Goal: Information Seeking & Learning: Learn about a topic

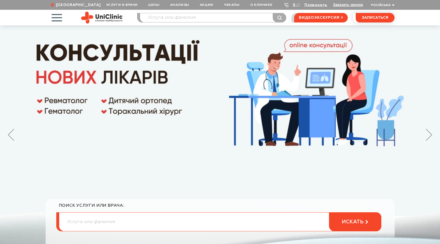
click at [53, 17] on span "button" at bounding box center [57, 18] width 22 height 22
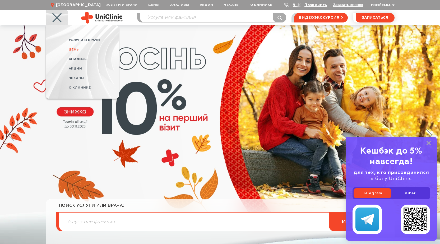
click at [78, 50] on span "Цены" at bounding box center [74, 49] width 11 height 3
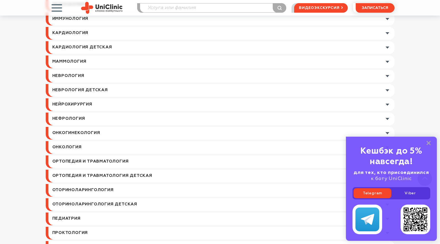
scroll to position [502, 0]
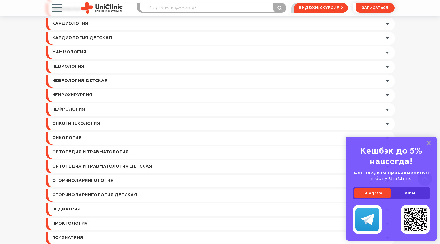
click at [95, 150] on link at bounding box center [221, 152] width 346 height 13
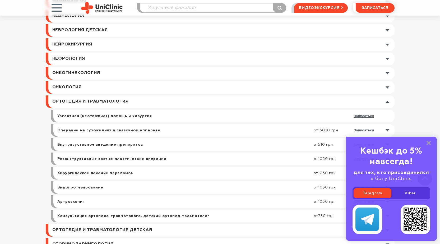
scroll to position [555, 0]
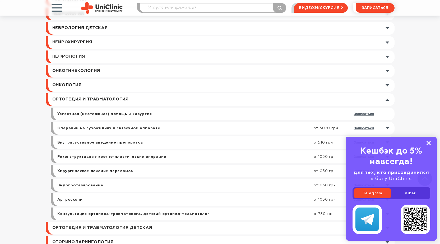
click at [427, 144] on icon at bounding box center [429, 143] width 4 height 4
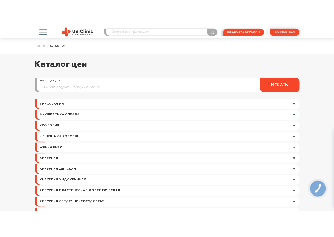
scroll to position [0, 0]
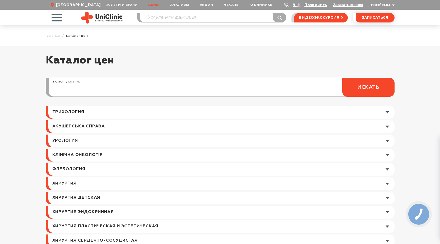
click at [77, 88] on input "search" at bounding box center [222, 90] width 346 height 13
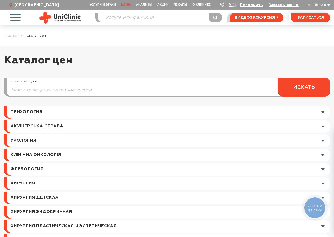
click at [21, 19] on span "button" at bounding box center [15, 18] width 22 height 22
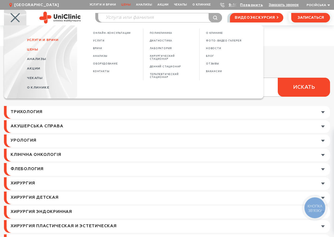
click at [42, 41] on span "Услуги и врачи" at bounding box center [43, 39] width 32 height 3
click at [95, 41] on span "Услуги" at bounding box center [99, 40] width 12 height 3
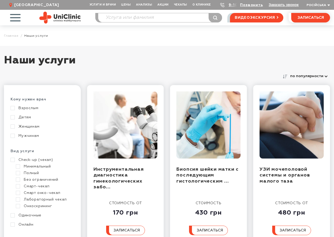
click at [28, 107] on link "Взрослым" at bounding box center [42, 108] width 62 height 5
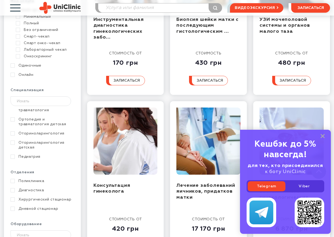
scroll to position [212, 0]
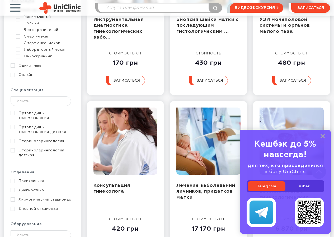
click at [37, 117] on link "Ортопедия и травматология" at bounding box center [42, 116] width 62 height 10
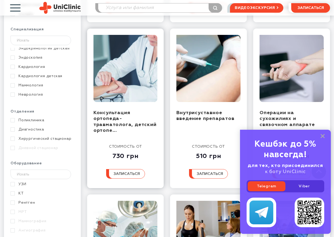
scroll to position [264, 0]
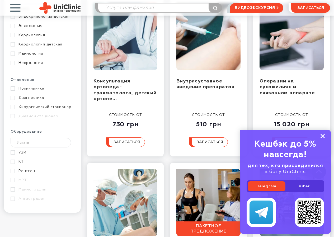
click at [322, 138] on rect at bounding box center [323, 136] width 4 height 4
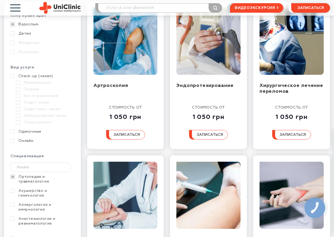
scroll to position [0, 0]
click at [32, 178] on link "Ортопедия и травматология" at bounding box center [42, 180] width 62 height 10
